Goal: Download file/media

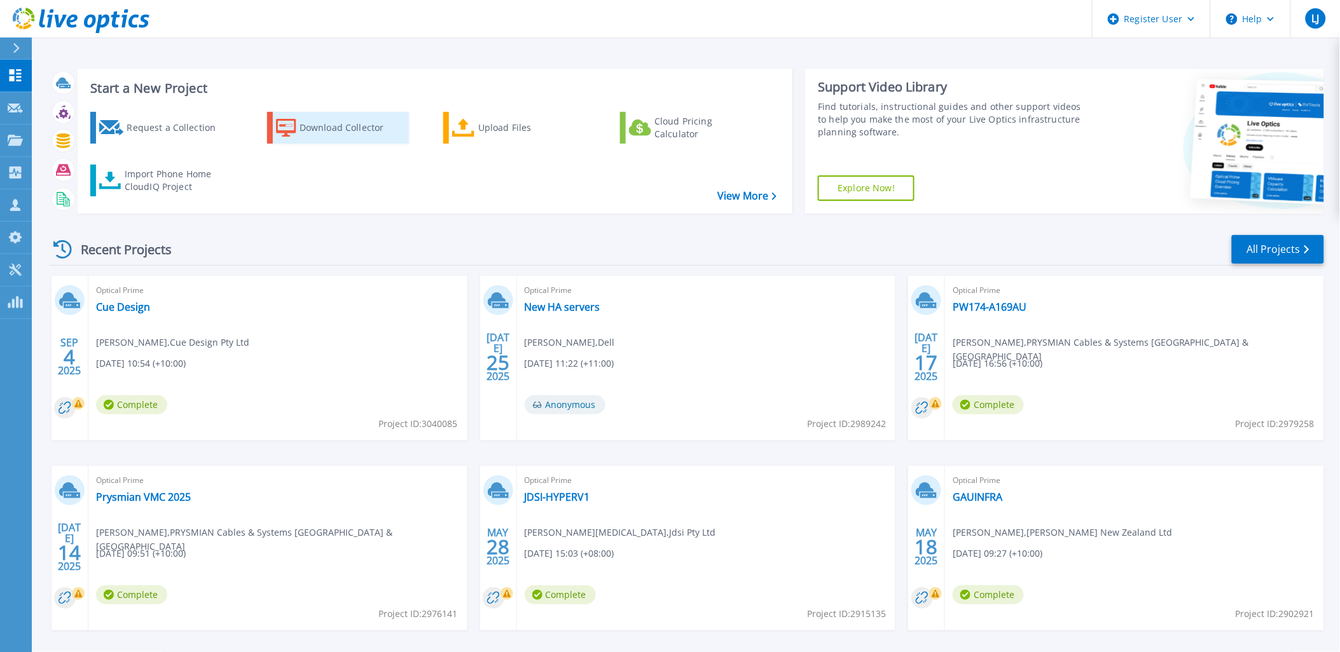
click at [376, 123] on div "Download Collector" at bounding box center [351, 127] width 102 height 25
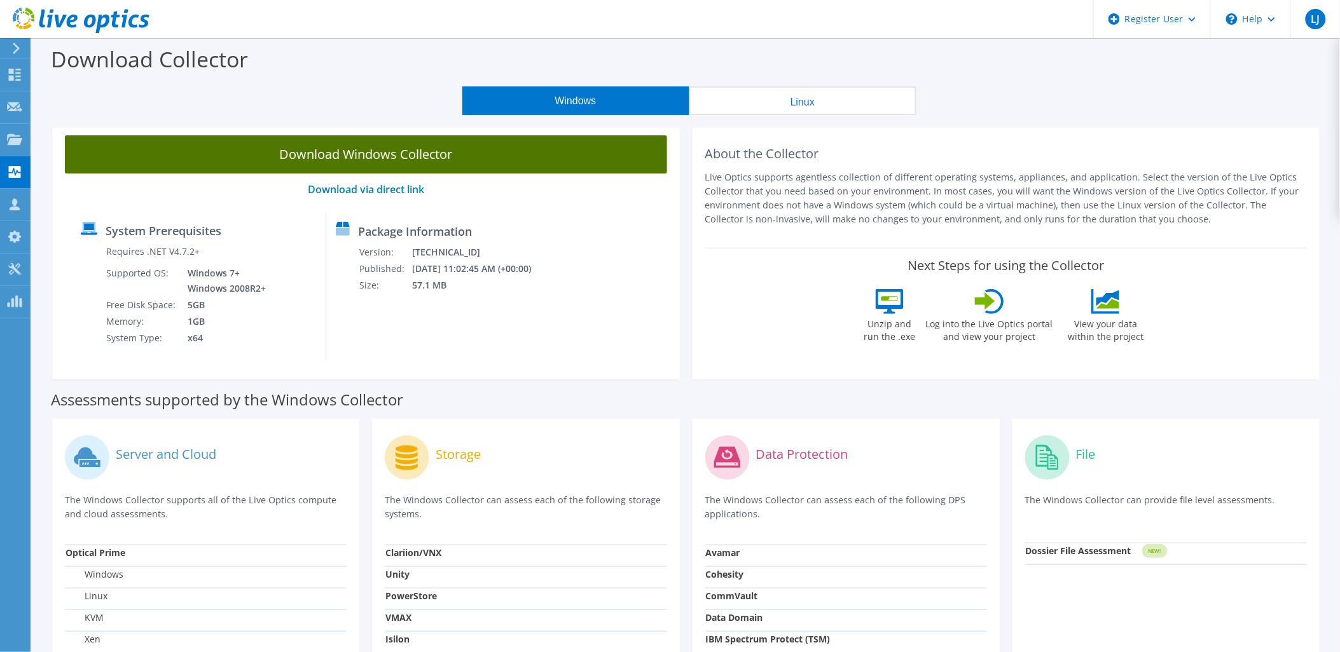
click at [457, 164] on link "Download Windows Collector" at bounding box center [366, 154] width 602 height 38
